Goal: Information Seeking & Learning: Check status

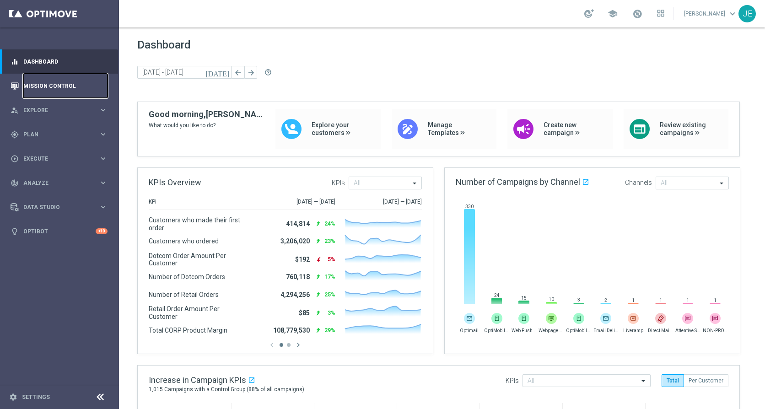
click at [36, 82] on link "Mission Control" at bounding box center [65, 86] width 84 height 24
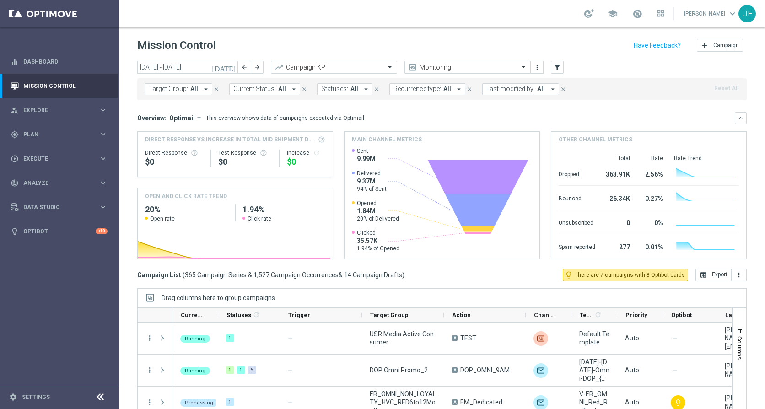
click at [525, 65] on span at bounding box center [524, 67] width 11 height 8
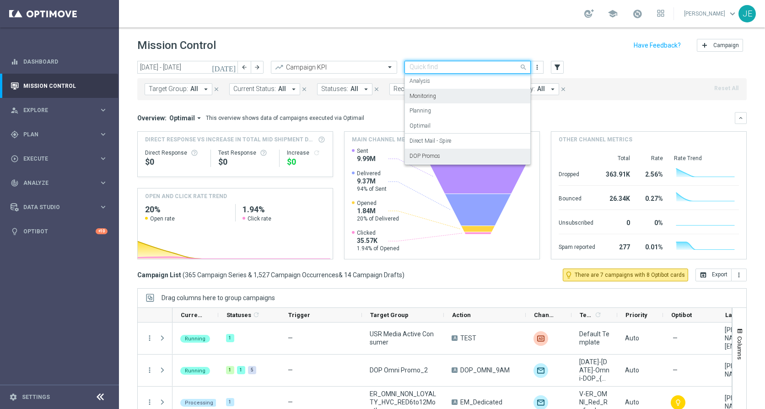
click at [427, 157] on label "DOP Promos" at bounding box center [424, 156] width 31 height 8
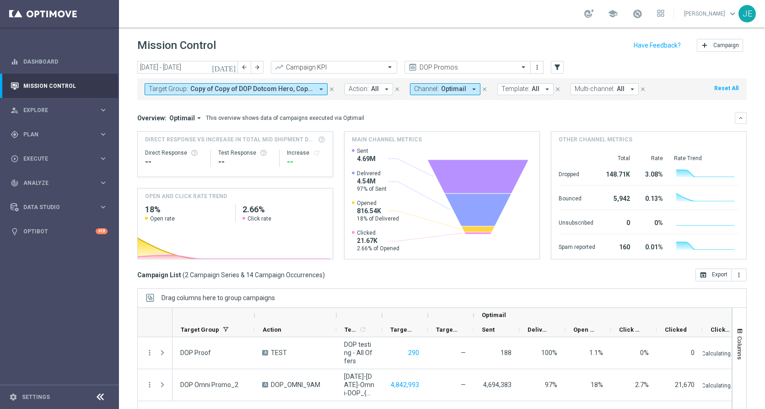
click at [322, 88] on icon "arrow_drop_down" at bounding box center [321, 89] width 8 height 8
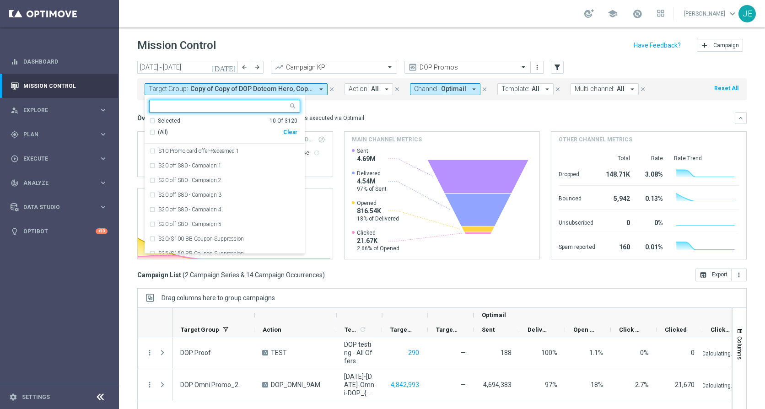
click at [171, 108] on input "text" at bounding box center [221, 106] width 134 height 8
click at [159, 136] on div "(All Search Results) Clear" at bounding box center [223, 132] width 148 height 15
click at [151, 134] on div "(All Search Results)" at bounding box center [216, 133] width 134 height 8
type input "promo"
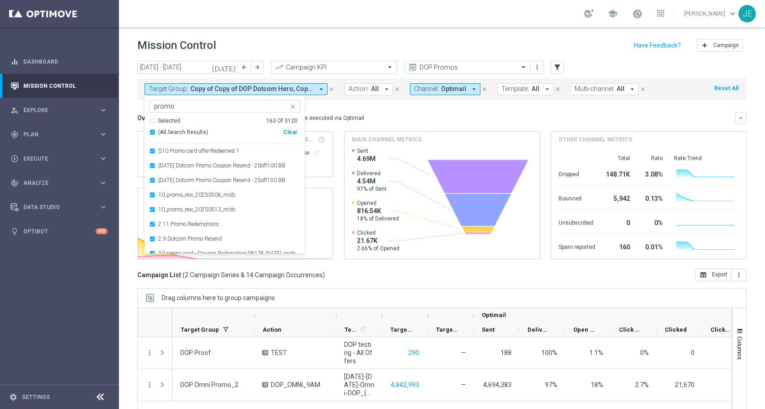
click at [380, 105] on mini-dashboard "Overview: Optimail arrow_drop_down This overview shows data of campaigns execut…" at bounding box center [441, 184] width 609 height 168
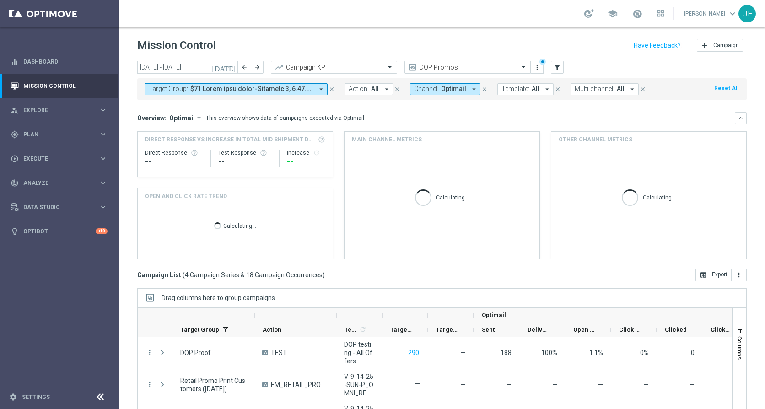
click at [98, 399] on icon at bounding box center [100, 396] width 11 height 11
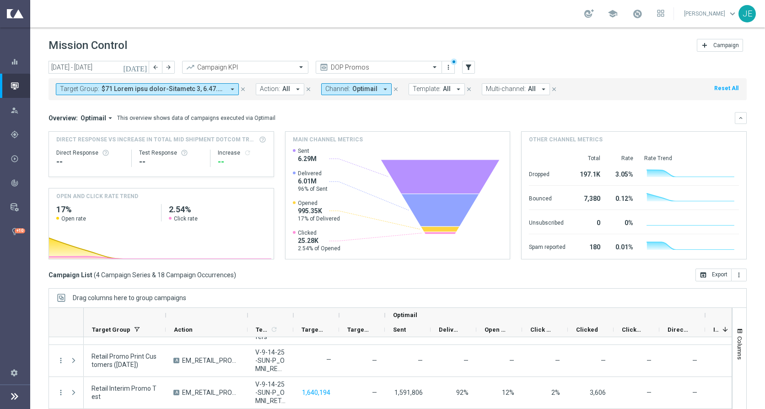
scroll to position [48, 0]
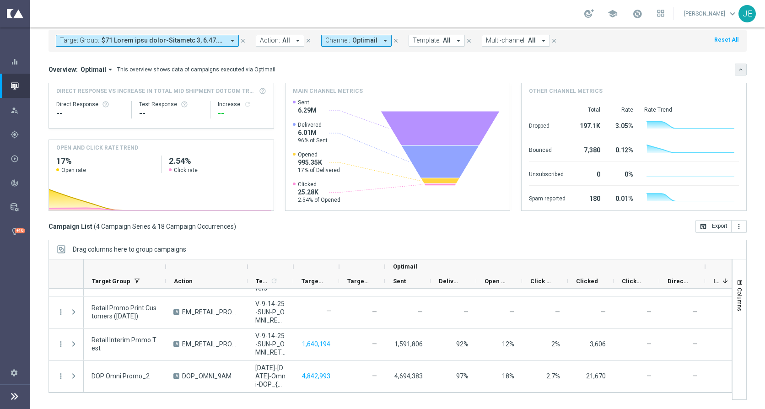
click at [737, 71] on icon "keyboard_arrow_down" at bounding box center [740, 69] width 6 height 6
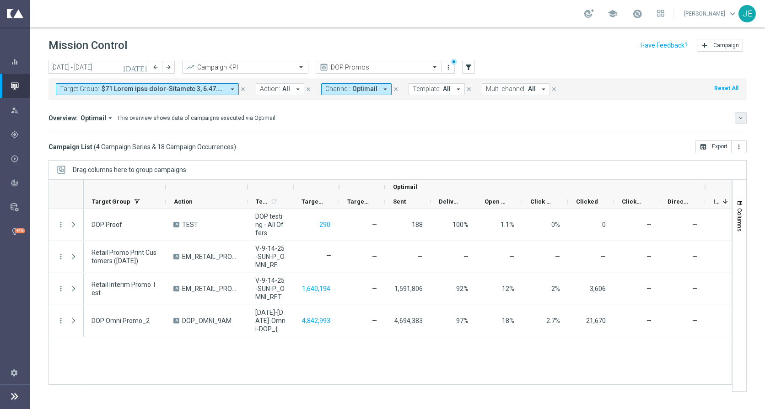
scroll to position [0, 0]
click at [447, 67] on icon "more_vert" at bounding box center [448, 67] width 7 height 7
click at [483, 85] on div "Save view" at bounding box center [496, 84] width 83 height 6
click at [141, 67] on icon "today" at bounding box center [135, 67] width 25 height 8
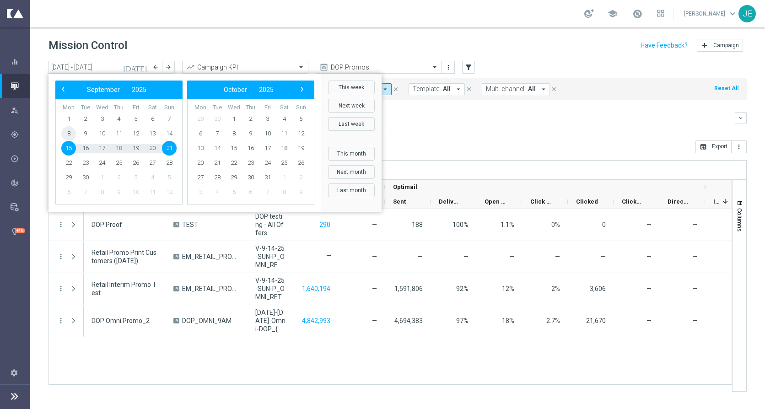
click at [70, 134] on span "8" at bounding box center [68, 133] width 15 height 15
click at [167, 148] on span "21" at bounding box center [169, 148] width 15 height 15
type input "08 Sep 2025 - 21 Sep 2025"
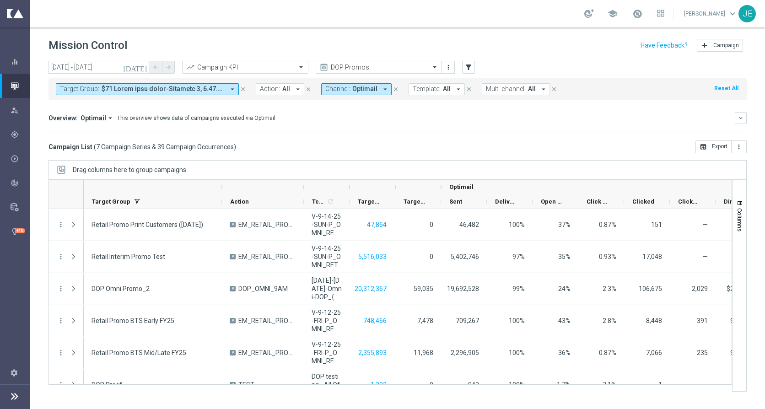
drag, startPoint x: 164, startPoint y: 191, endPoint x: 223, endPoint y: 191, distance: 58.5
click at [223, 191] on div at bounding box center [222, 187] width 4 height 15
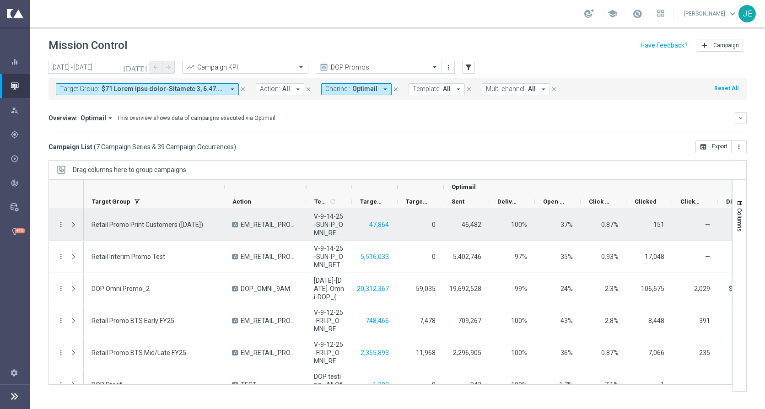
click at [73, 222] on span "Press SPACE to select this row." at bounding box center [74, 224] width 8 height 7
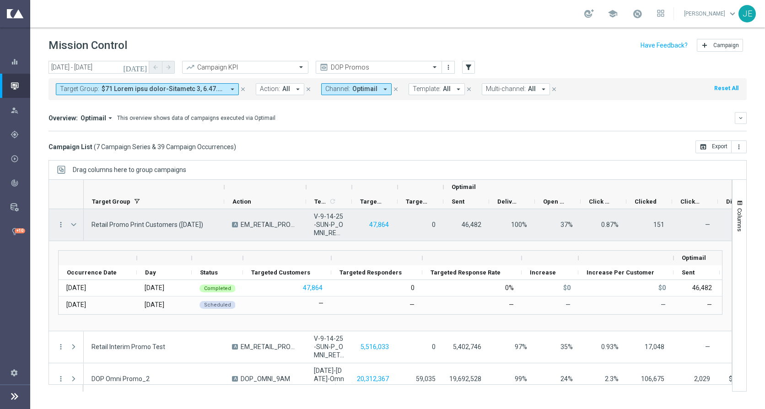
click at [74, 221] on span "Press SPACE to select this row." at bounding box center [74, 224] width 8 height 7
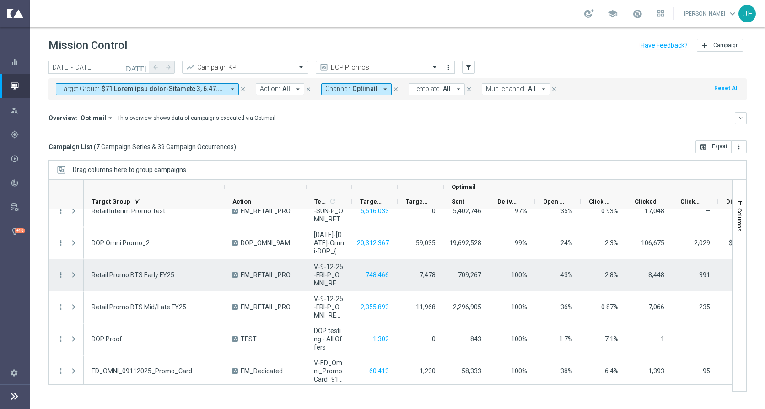
scroll to position [49, 0]
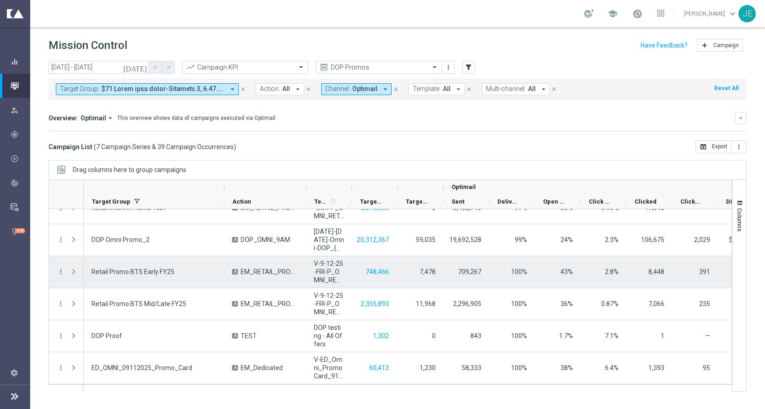
click at [71, 271] on span "Press SPACE to select this row." at bounding box center [74, 271] width 8 height 7
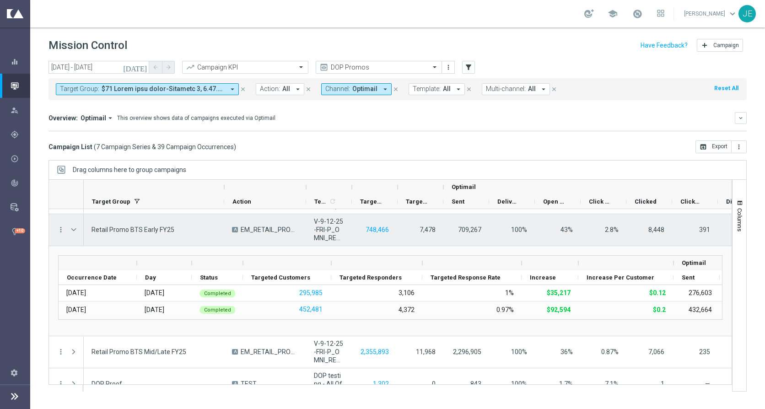
scroll to position [97, 0]
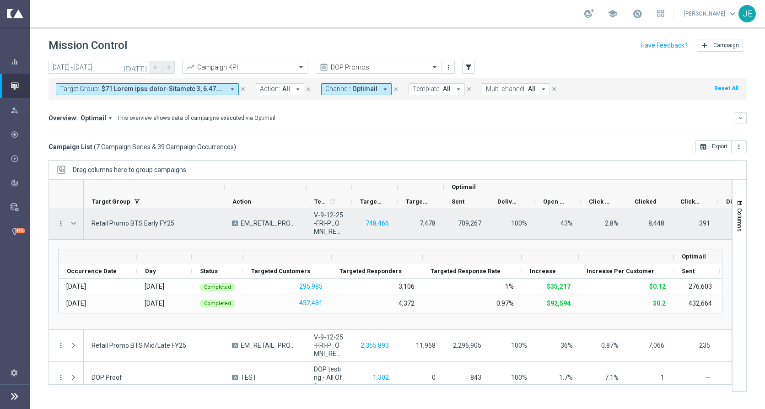
click at [74, 223] on span "Press SPACE to select this row." at bounding box center [74, 223] width 8 height 7
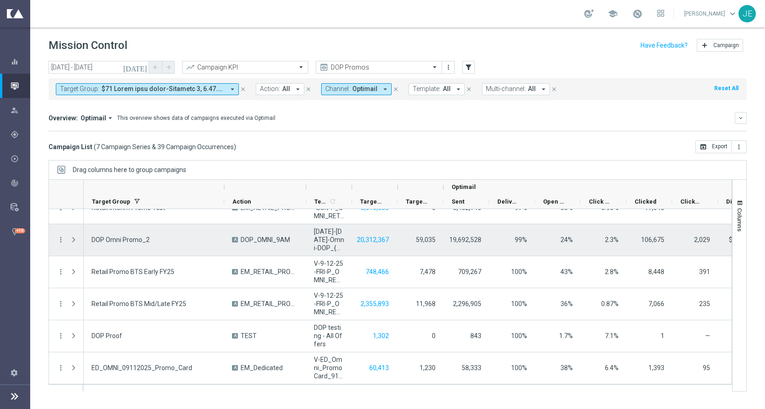
scroll to position [49, 0]
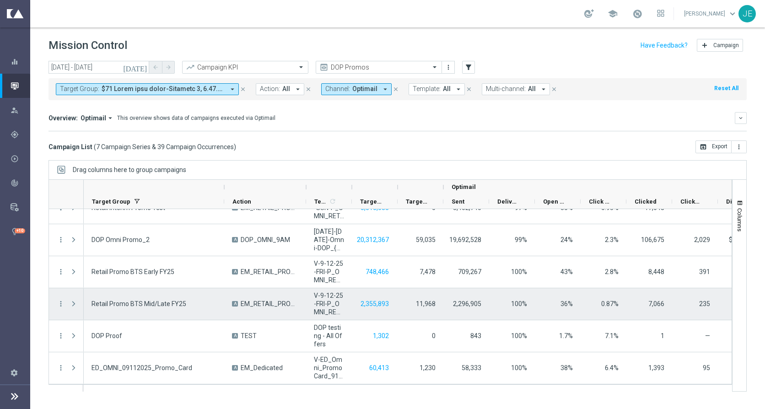
click at [71, 302] on span "Press SPACE to select this row." at bounding box center [74, 303] width 8 height 7
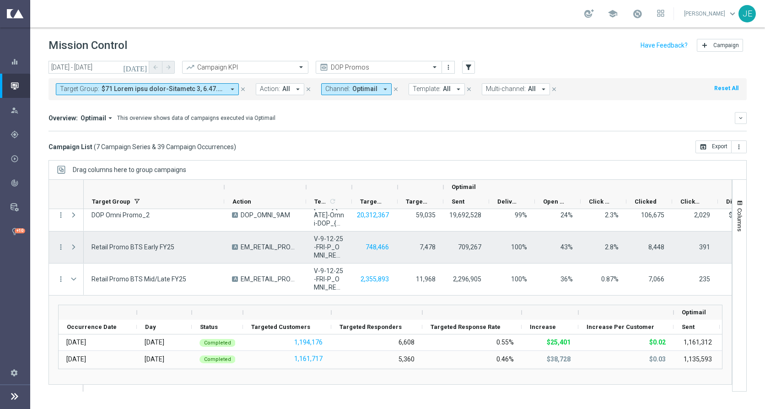
scroll to position [84, 0]
